Goal: Task Accomplishment & Management: Manage account settings

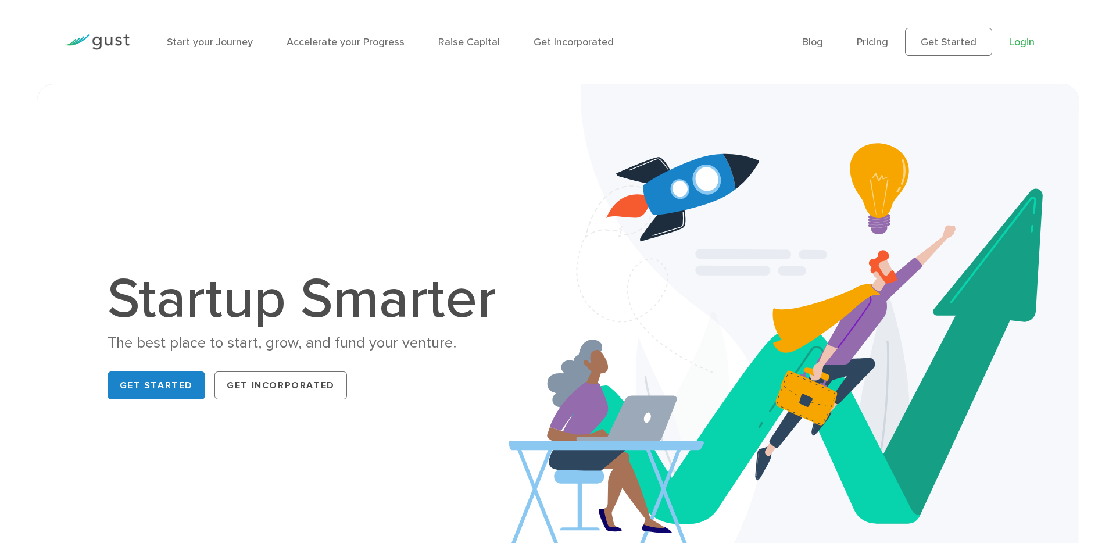
click at [1015, 38] on link "Login" at bounding box center [1022, 42] width 26 height 12
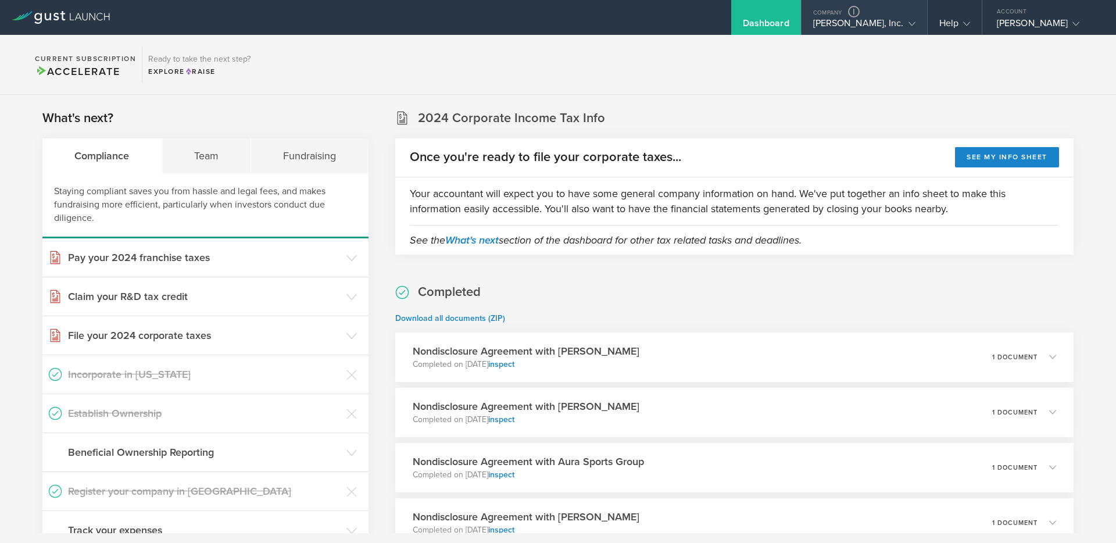
click at [904, 22] on gust-icon at bounding box center [910, 23] width 12 height 12
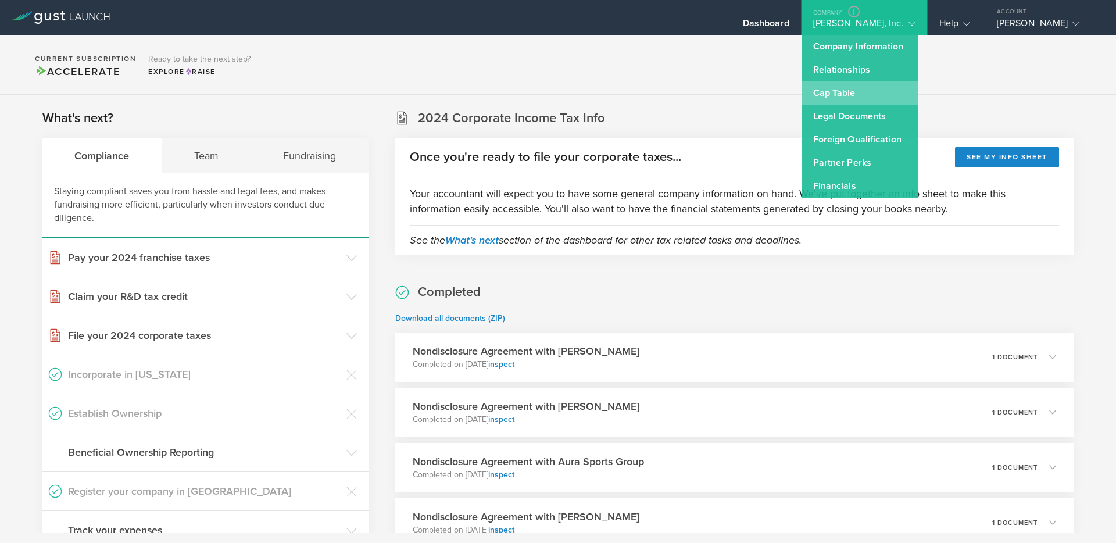
click at [861, 96] on link "Cap Table" at bounding box center [860, 92] width 116 height 23
